Goal: Navigation & Orientation: Find specific page/section

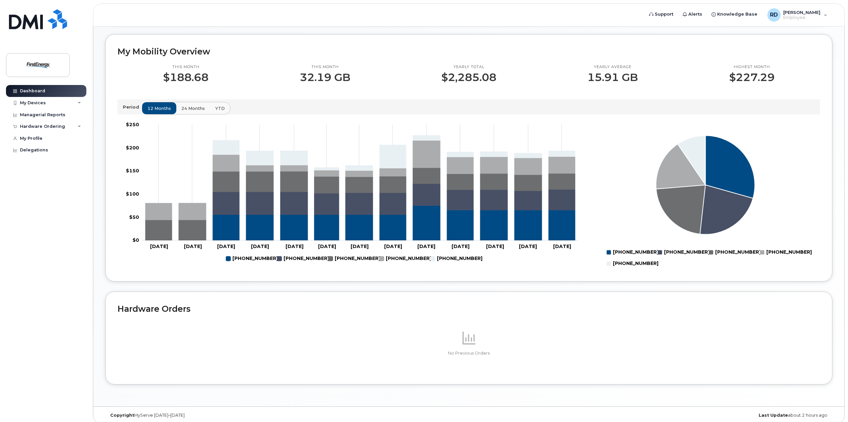
scroll to position [257, 0]
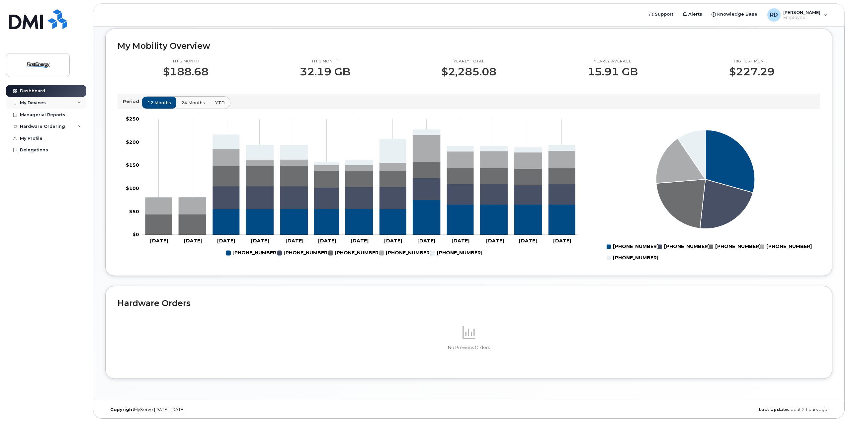
click at [81, 104] on div "My Devices" at bounding box center [46, 103] width 80 height 12
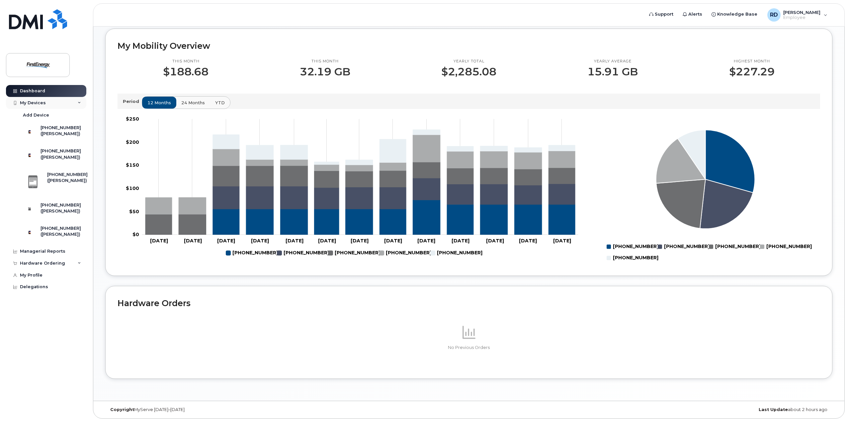
click at [72, 102] on div "My Devices" at bounding box center [46, 103] width 80 height 12
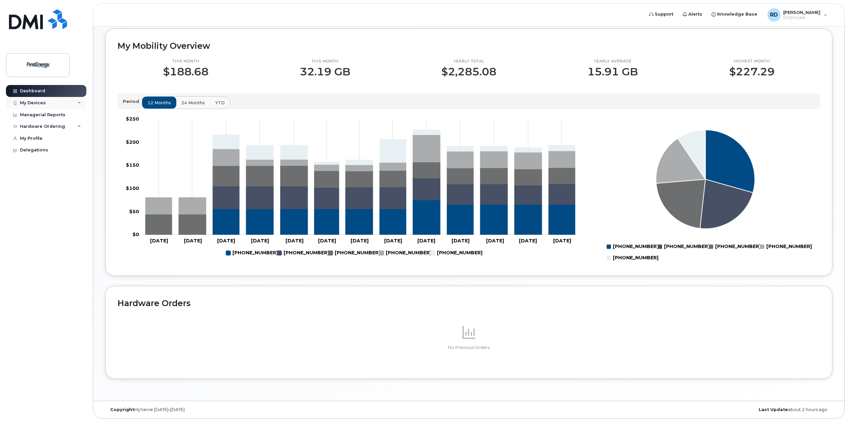
click at [72, 102] on div "My Devices" at bounding box center [46, 103] width 80 height 12
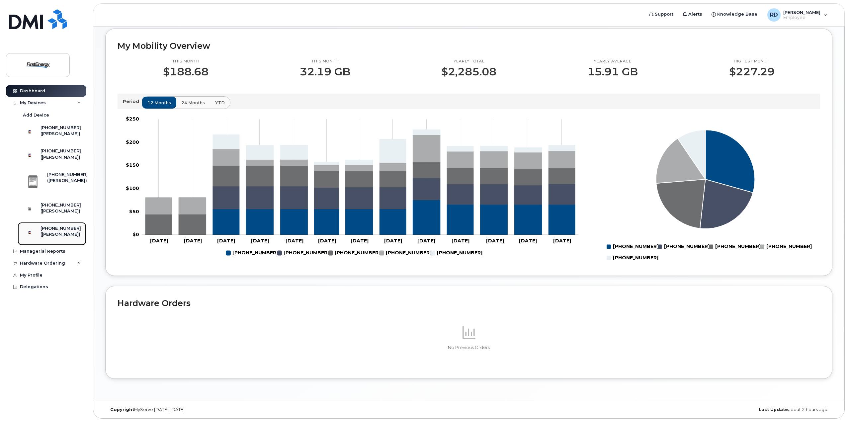
click at [54, 237] on div "([PERSON_NAME])" at bounding box center [61, 234] width 41 height 6
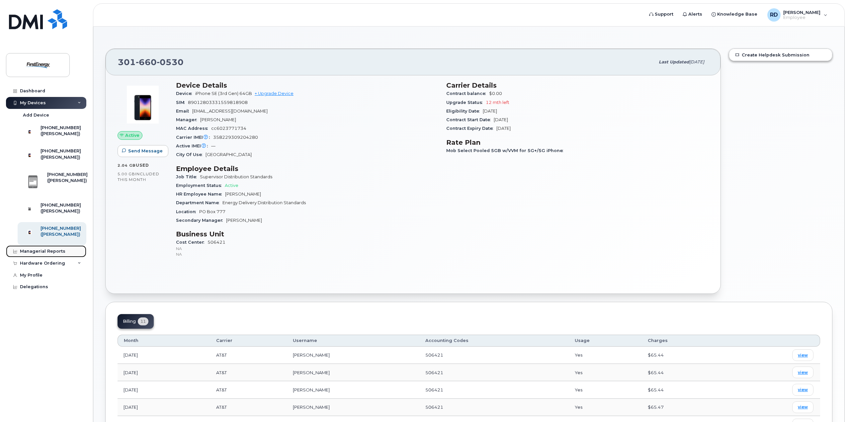
click at [48, 254] on div "Managerial Reports" at bounding box center [42, 251] width 45 height 5
click at [30, 254] on div "Managerial Reports" at bounding box center [42, 251] width 45 height 5
click at [13, 253] on icon at bounding box center [15, 252] width 4 height 4
click at [73, 269] on div "Hardware Ordering" at bounding box center [46, 263] width 80 height 12
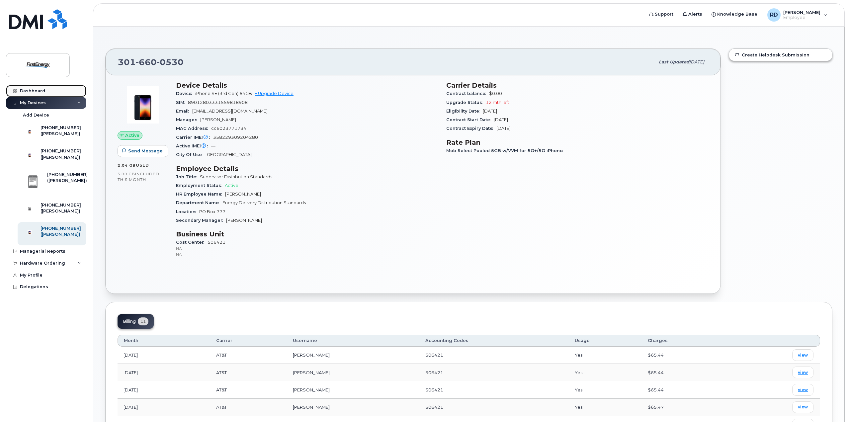
click at [35, 90] on div "Dashboard" at bounding box center [32, 90] width 25 height 5
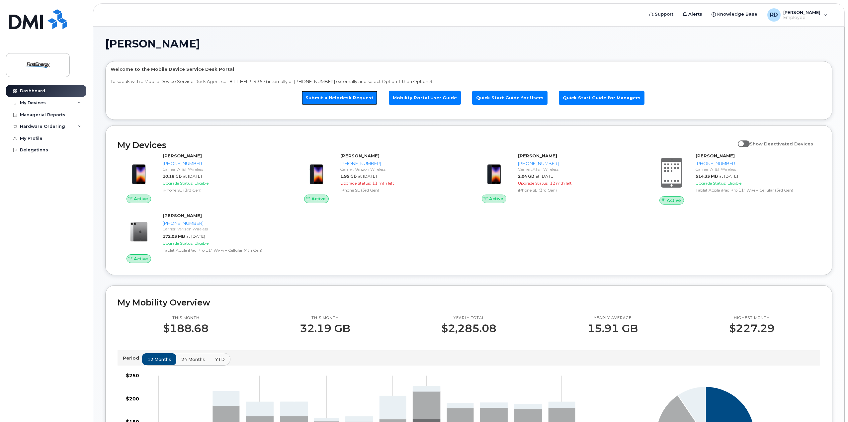
click at [353, 98] on link "Submit a Helpdesk Request" at bounding box center [340, 98] width 76 height 14
click at [27, 150] on div "Delegations" at bounding box center [34, 149] width 28 height 5
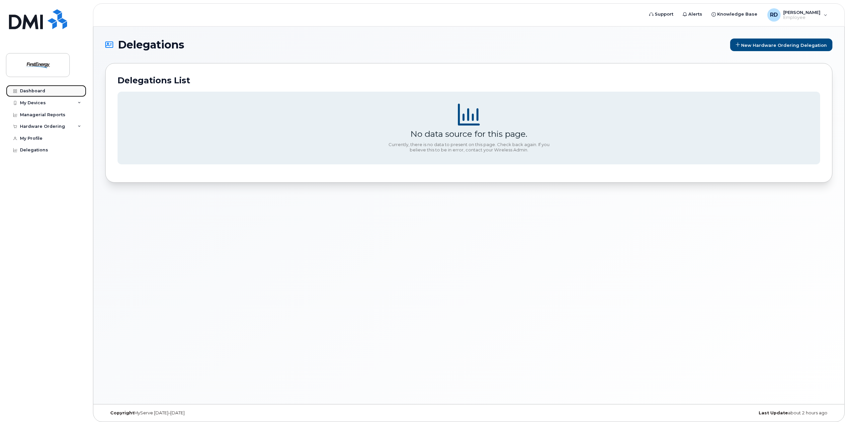
click at [23, 90] on div "Dashboard" at bounding box center [32, 90] width 25 height 5
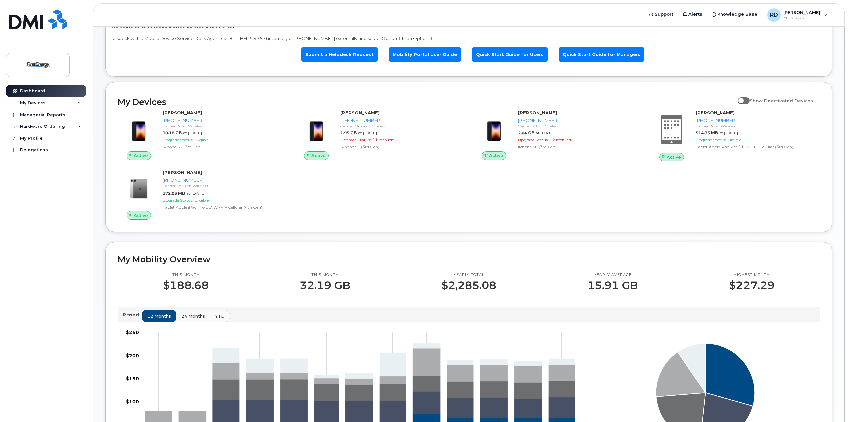
scroll to position [33, 0]
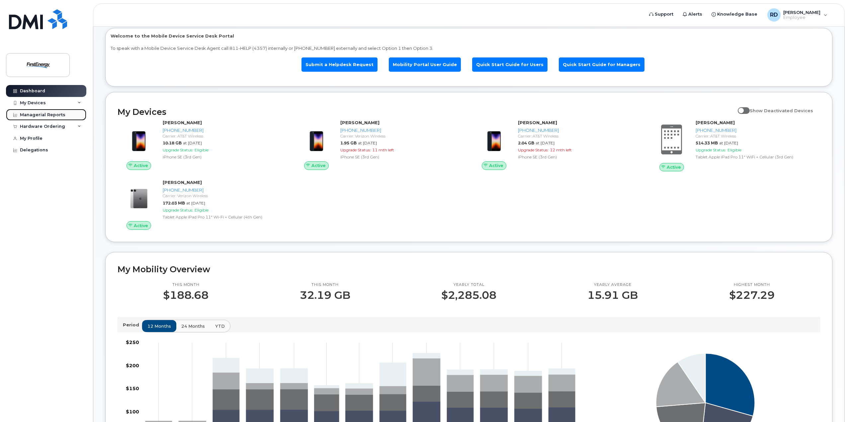
click at [33, 115] on div "Managerial Reports" at bounding box center [42, 114] width 45 height 5
